Goal: Task Accomplishment & Management: Complete application form

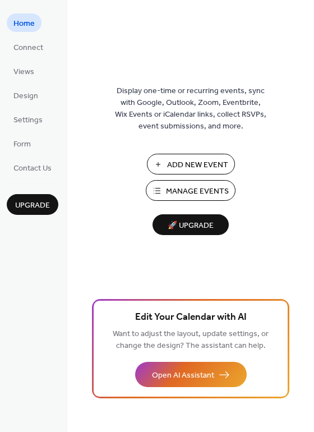
click at [178, 190] on span "Manage Events" at bounding box center [197, 192] width 63 height 12
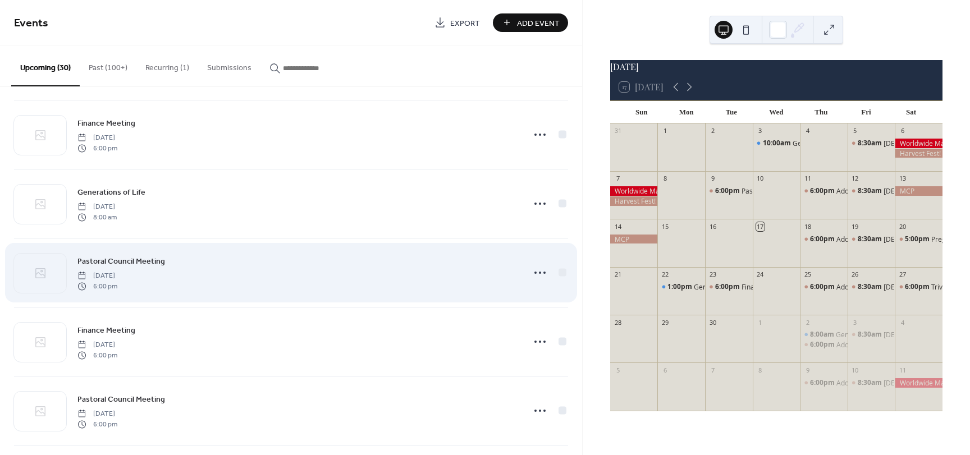
scroll to position [1179, 0]
click at [535, 271] on icon at bounding box center [540, 271] width 18 height 18
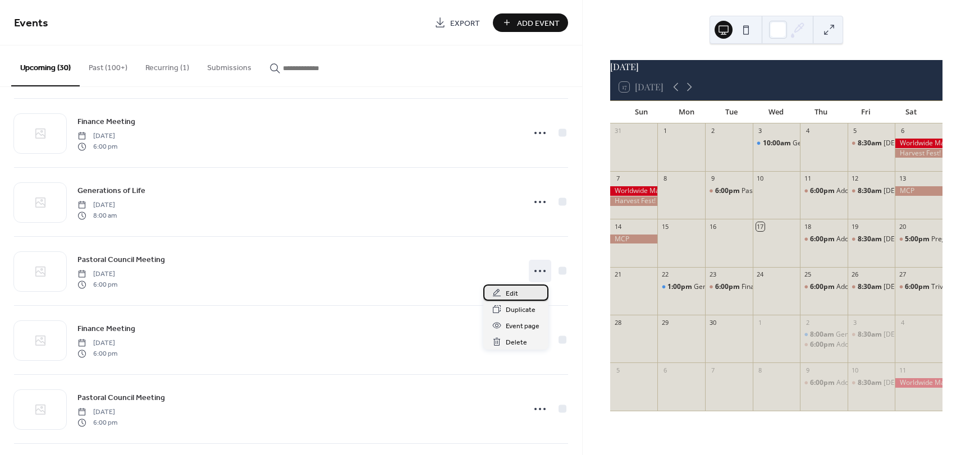
click at [522, 295] on div "Edit" at bounding box center [515, 293] width 65 height 16
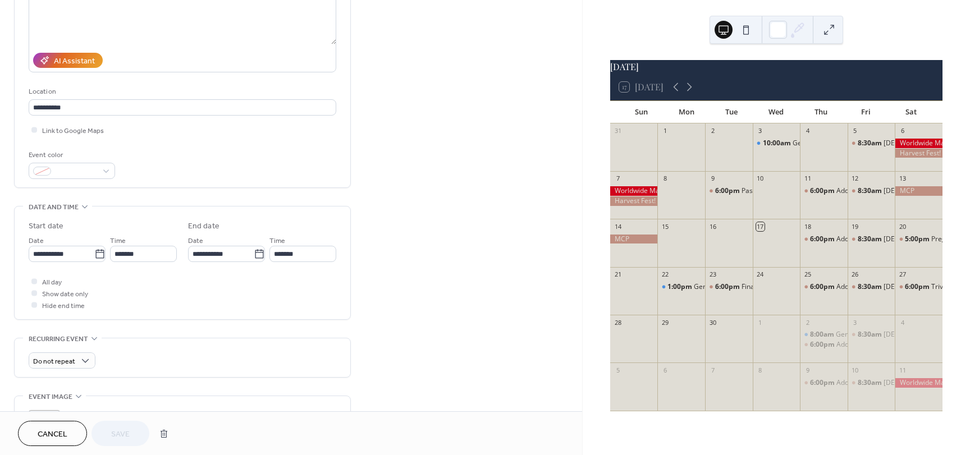
scroll to position [168, 0]
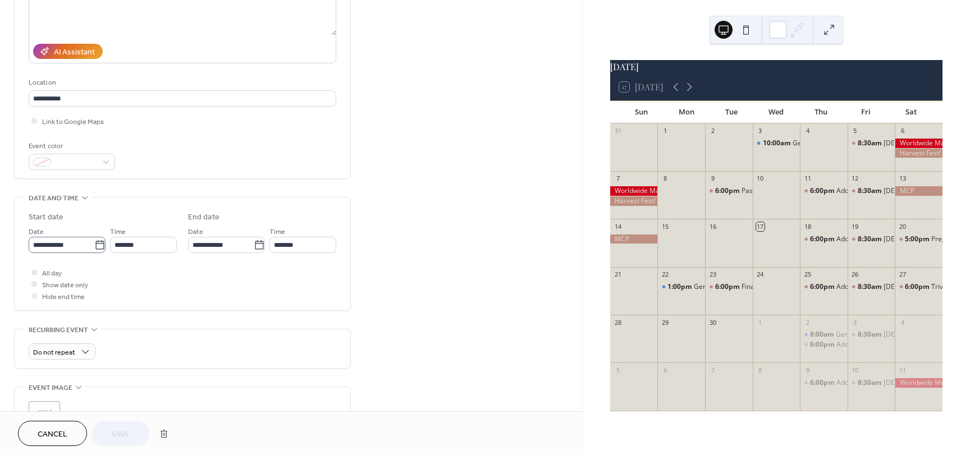
click at [97, 245] on icon at bounding box center [99, 245] width 11 height 11
click at [94, 245] on input "**********" at bounding box center [62, 245] width 66 height 16
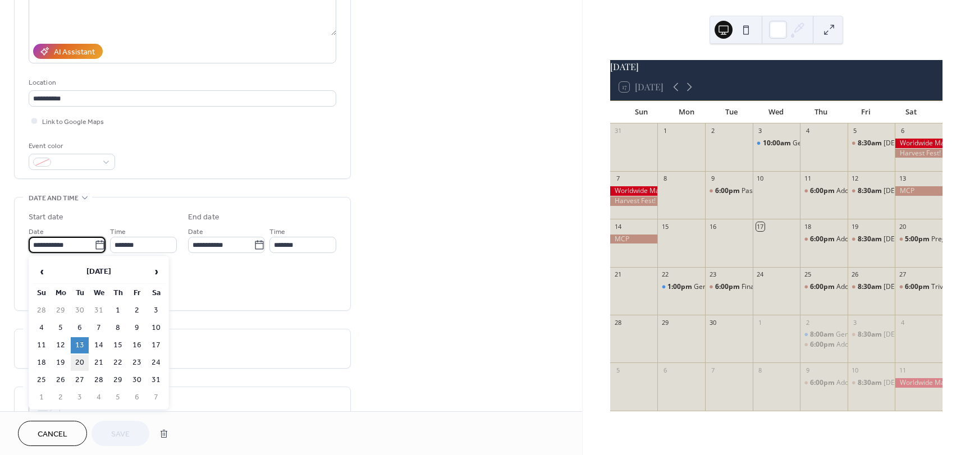
click at [84, 360] on td "20" at bounding box center [80, 363] width 18 height 16
type input "**********"
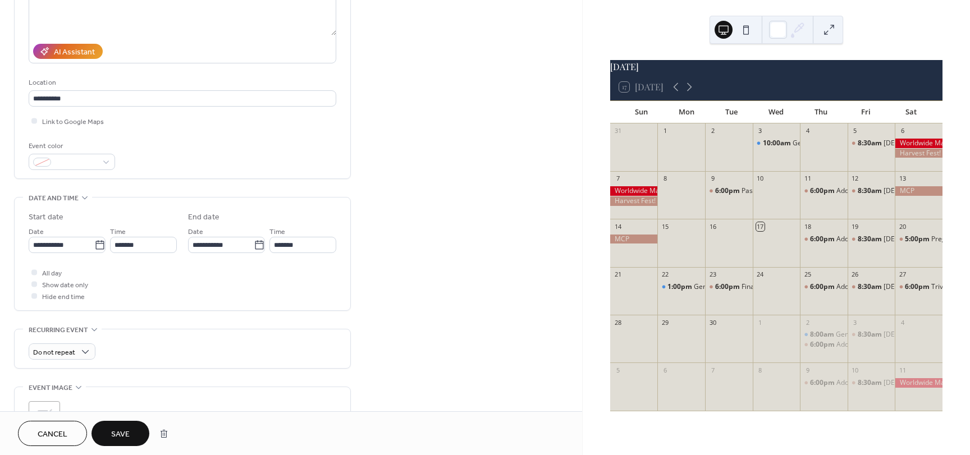
click at [110, 431] on button "Save" at bounding box center [121, 433] width 58 height 25
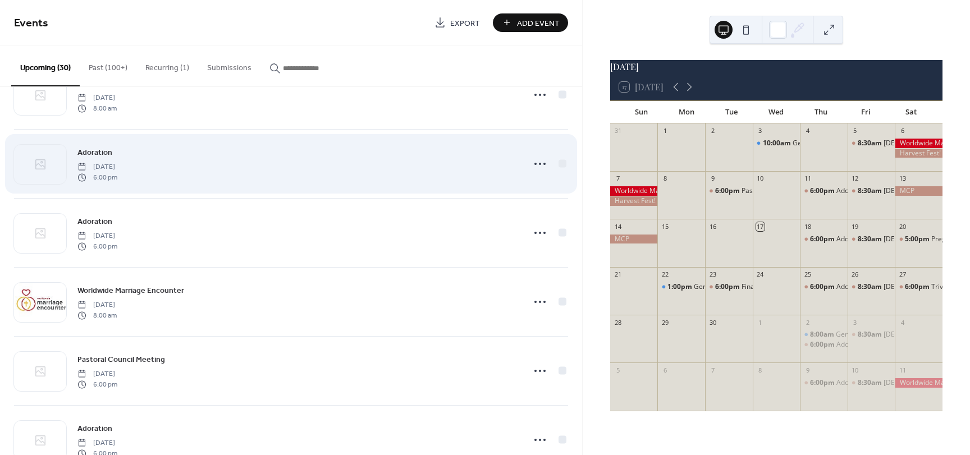
scroll to position [561, 0]
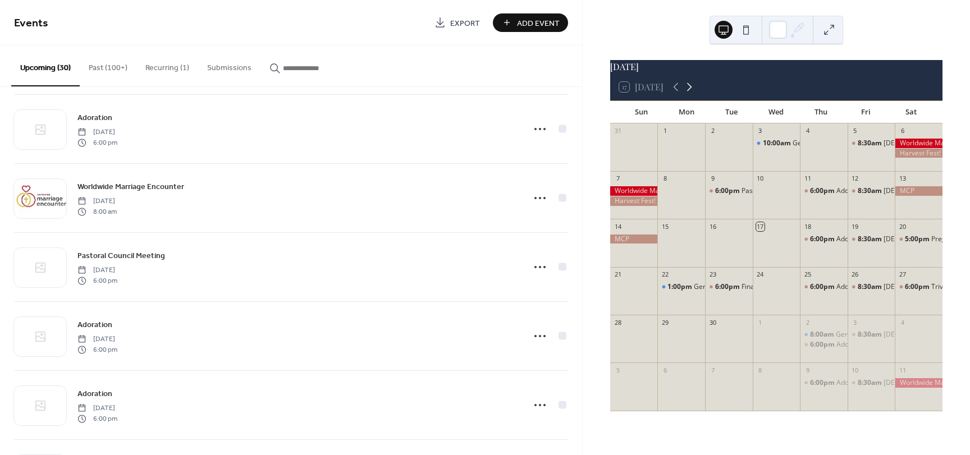
click at [691, 92] on icon at bounding box center [689, 87] width 5 height 8
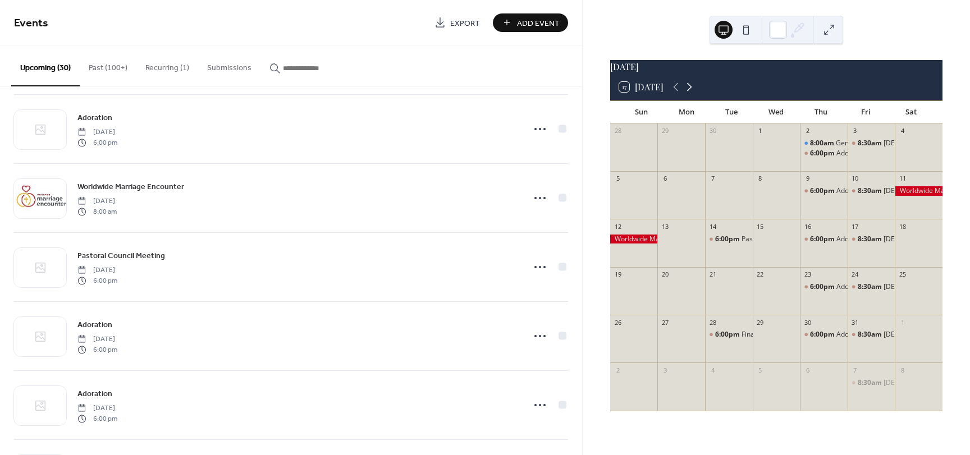
click at [691, 92] on icon at bounding box center [689, 87] width 5 height 8
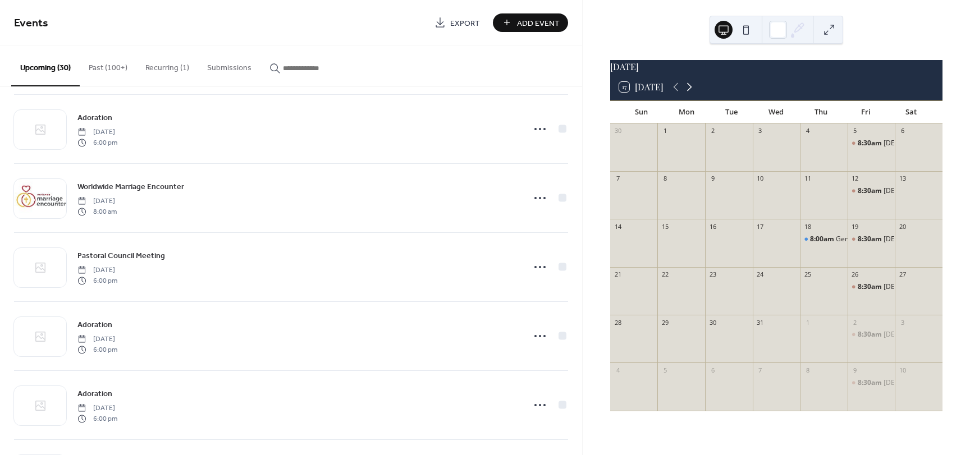
click at [691, 92] on icon at bounding box center [689, 87] width 5 height 8
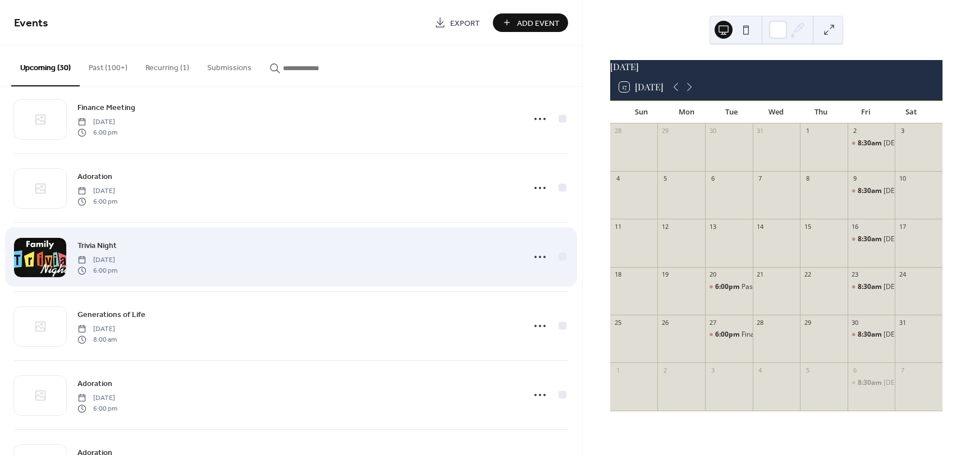
scroll to position [225, 0]
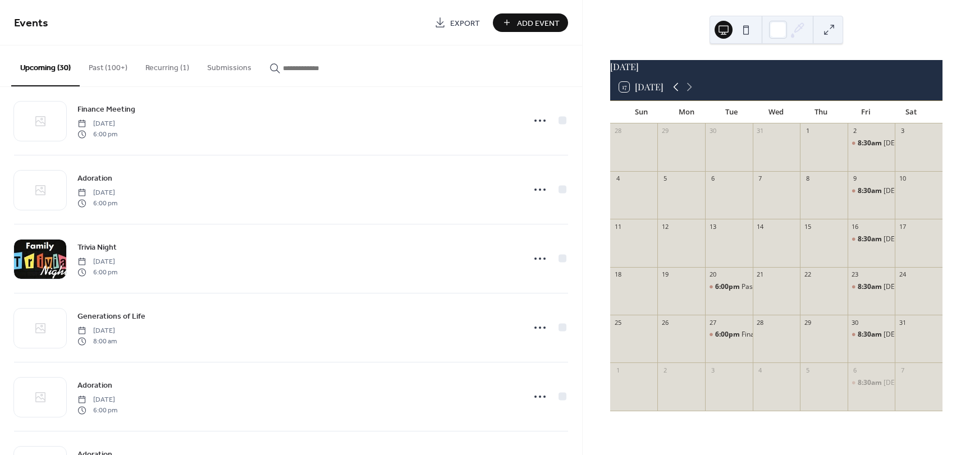
click at [672, 93] on icon at bounding box center [675, 86] width 13 height 13
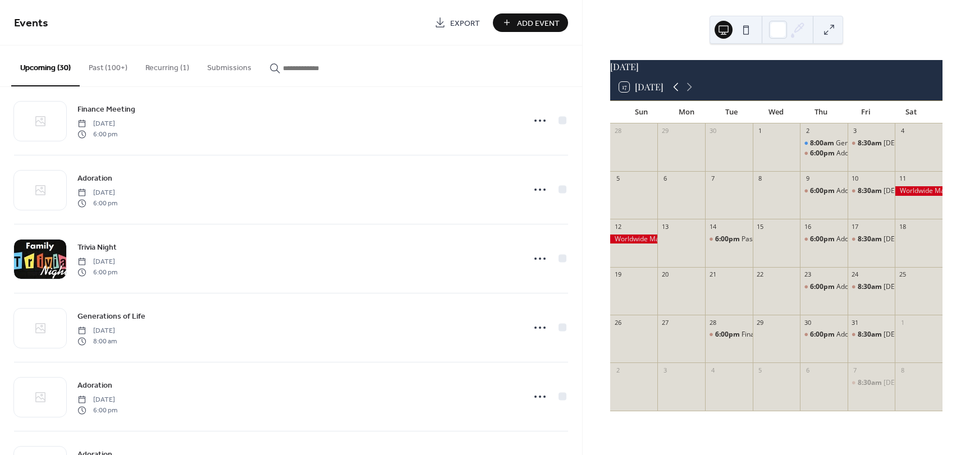
click at [672, 93] on icon at bounding box center [675, 86] width 13 height 13
